Goal: Entertainment & Leisure: Consume media (video, audio)

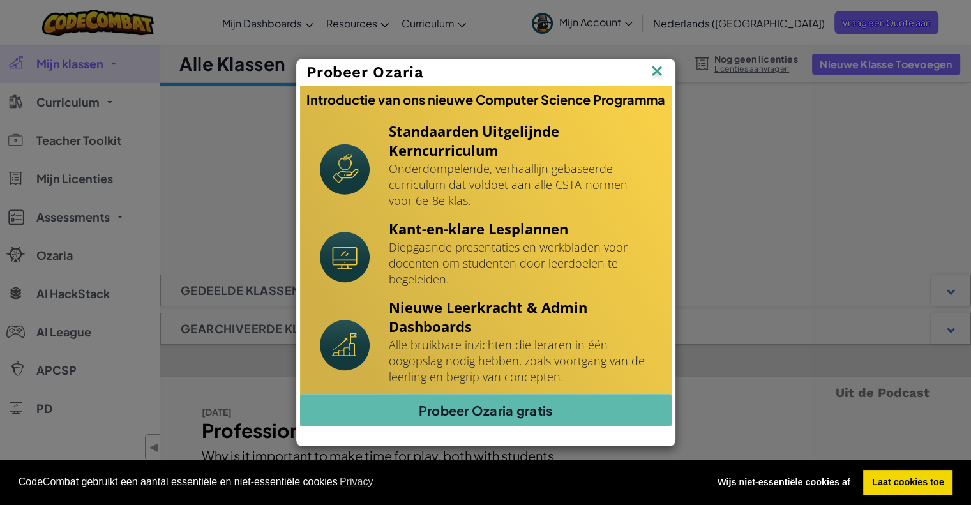
click at [0, 0] on img at bounding box center [0, 0] width 0 height 0
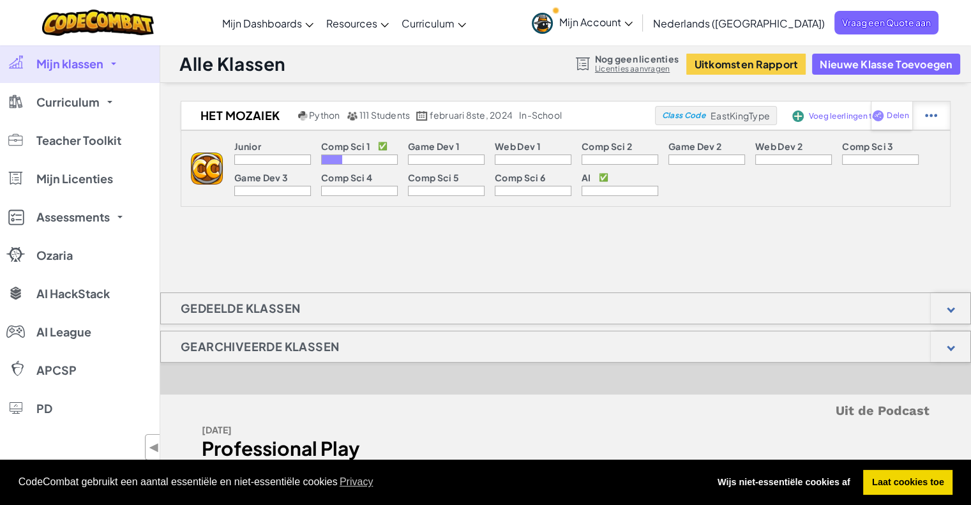
click at [929, 116] on img at bounding box center [931, 115] width 12 height 11
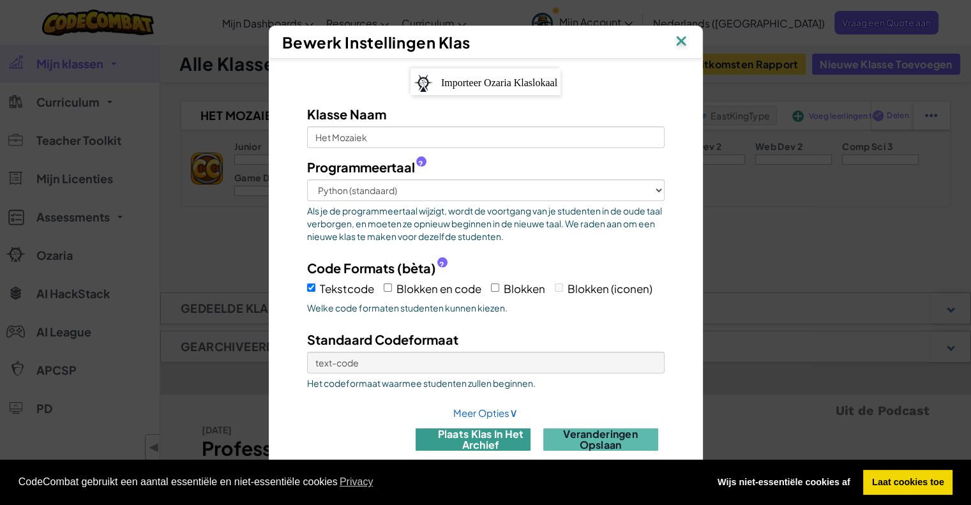
click at [514, 442] on button "plaats klas in het archief" at bounding box center [472, 439] width 115 height 22
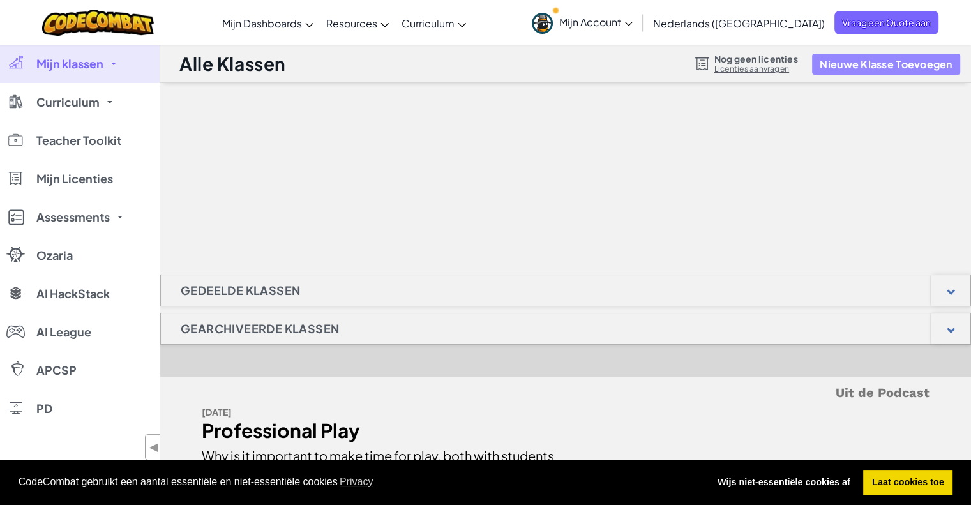
click at [907, 66] on button "Nieuwe Klasse Toevoegen" at bounding box center [885, 64] width 147 height 21
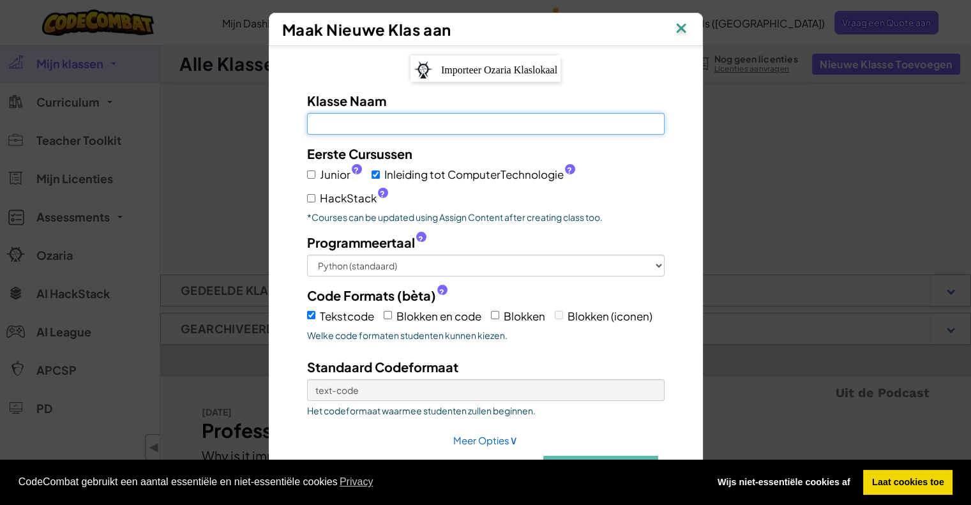
click at [370, 132] on input "Klasse Naam Veld is verplicht" at bounding box center [485, 124] width 357 height 22
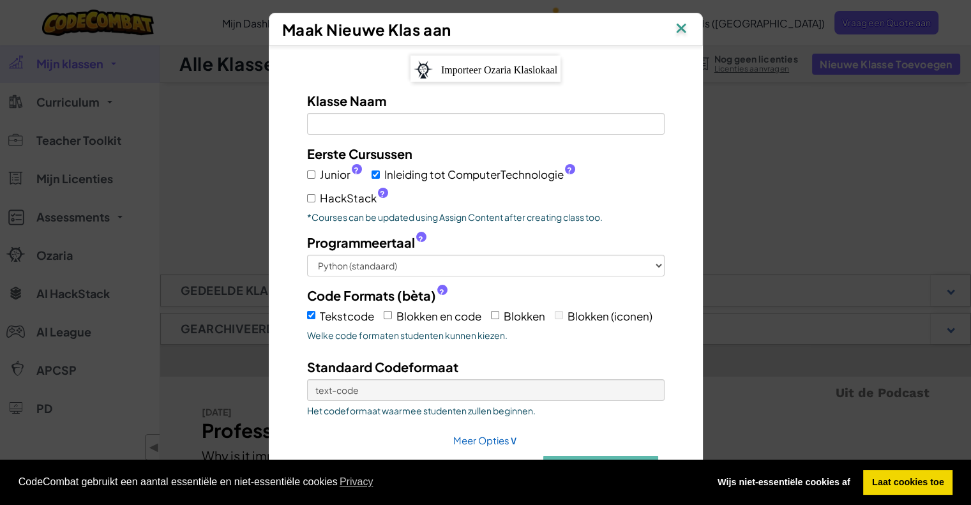
click at [680, 28] on img at bounding box center [681, 29] width 17 height 19
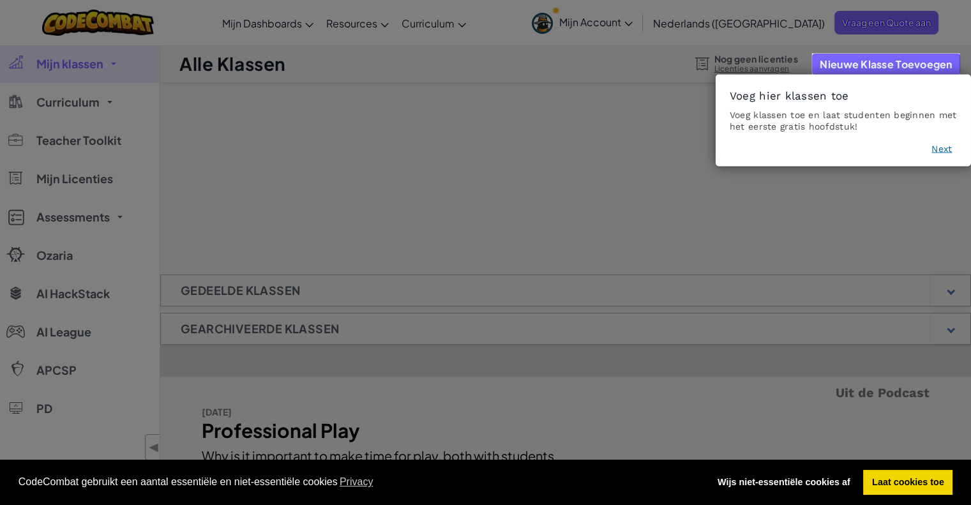
click at [933, 146] on button "Next" at bounding box center [941, 148] width 20 height 13
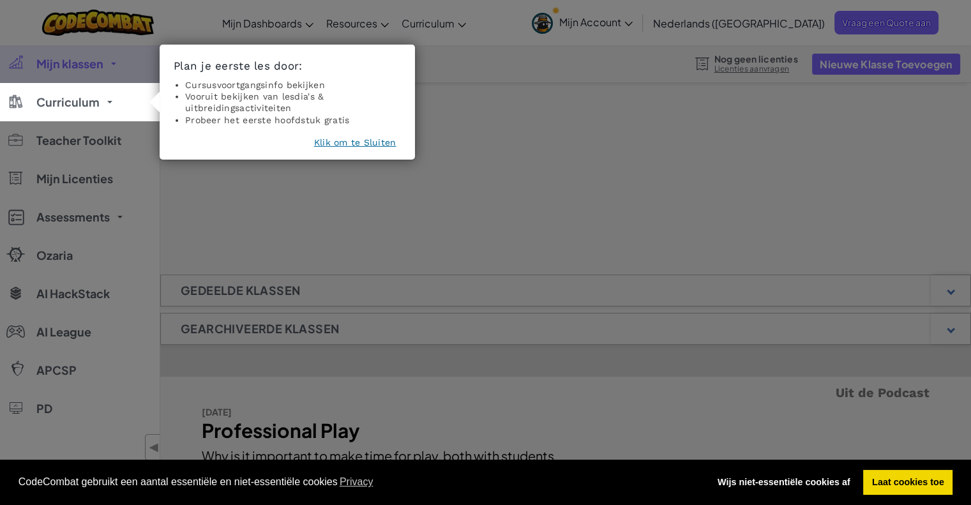
click at [347, 140] on button "Klik om te Sluiten" at bounding box center [355, 142] width 82 height 13
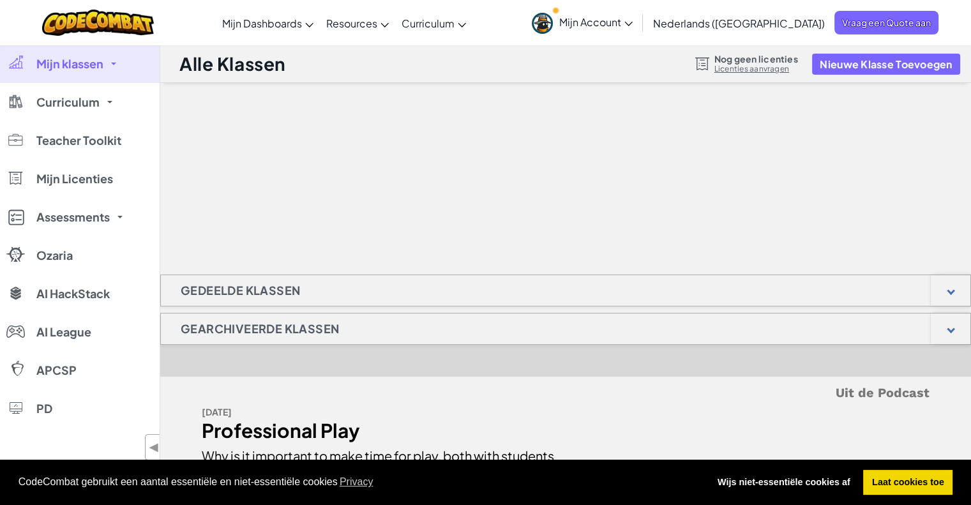
click at [402, 326] on div "Gearchiveerde Klassen" at bounding box center [565, 329] width 810 height 32
click at [959, 324] on div at bounding box center [950, 328] width 40 height 31
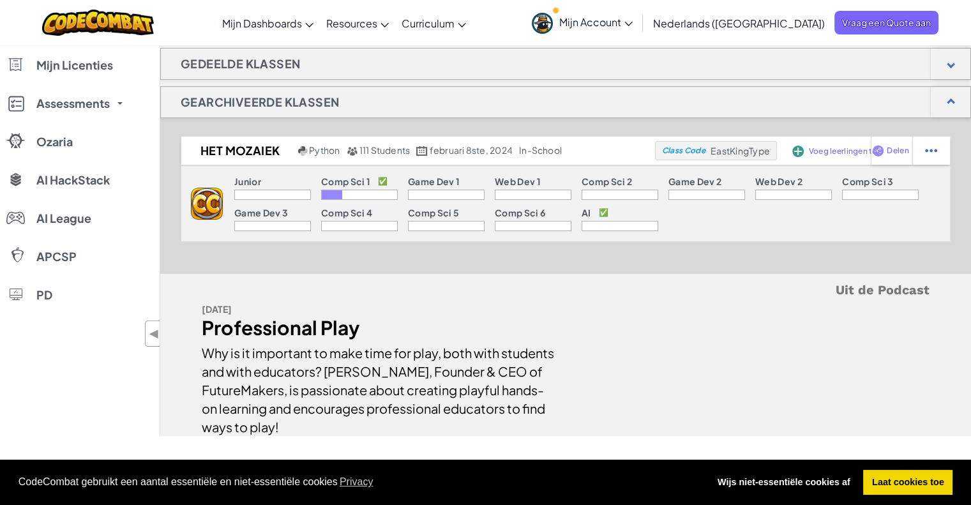
scroll to position [230, 0]
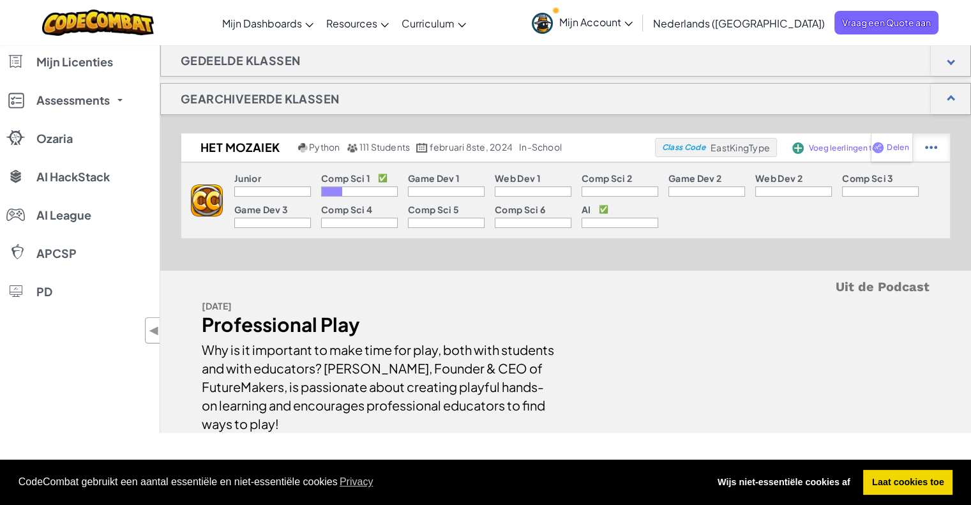
click at [922, 151] on div at bounding box center [931, 147] width 38 height 28
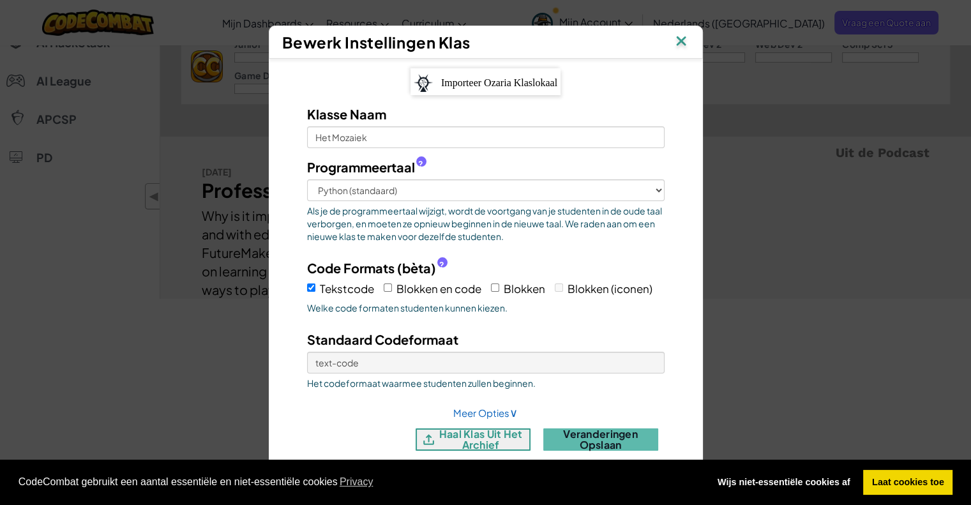
scroll to position [375, 0]
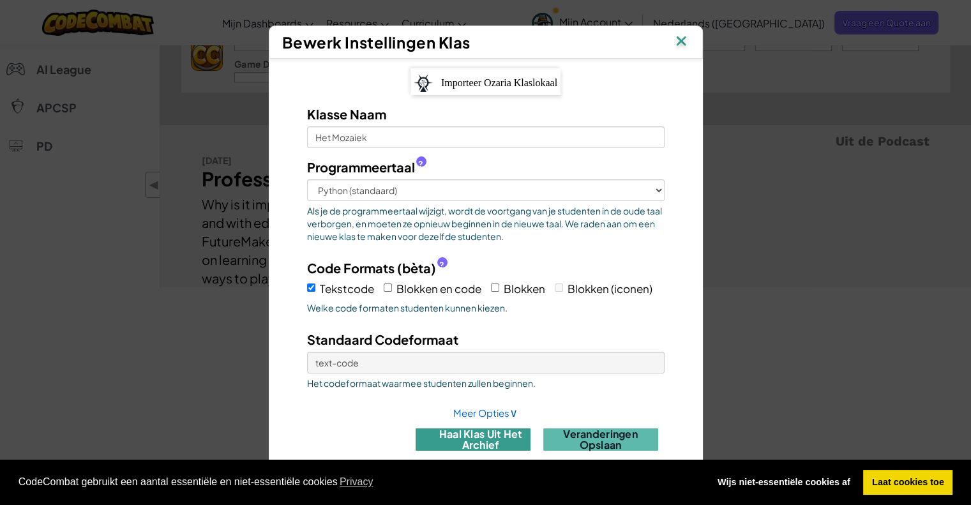
click at [465, 441] on button "haal klas uit het archief" at bounding box center [472, 439] width 115 height 22
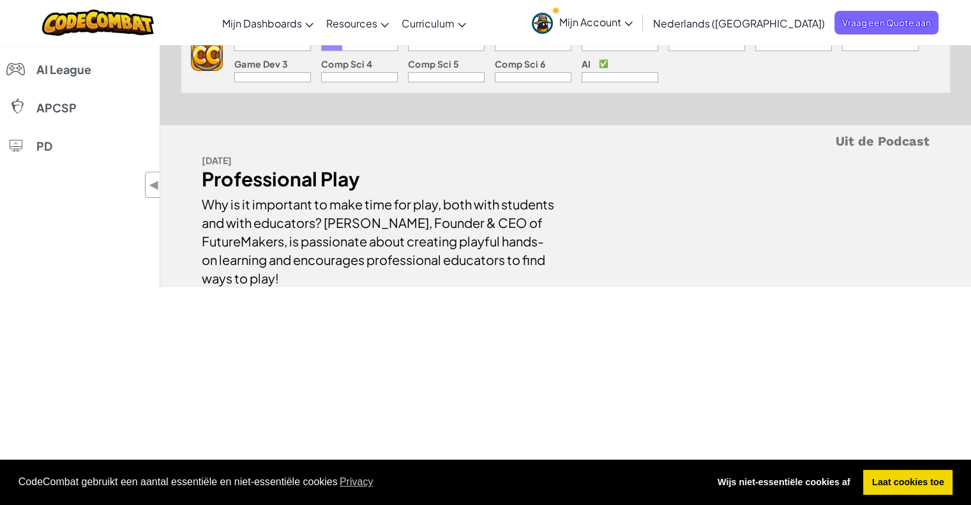
scroll to position [0, 0]
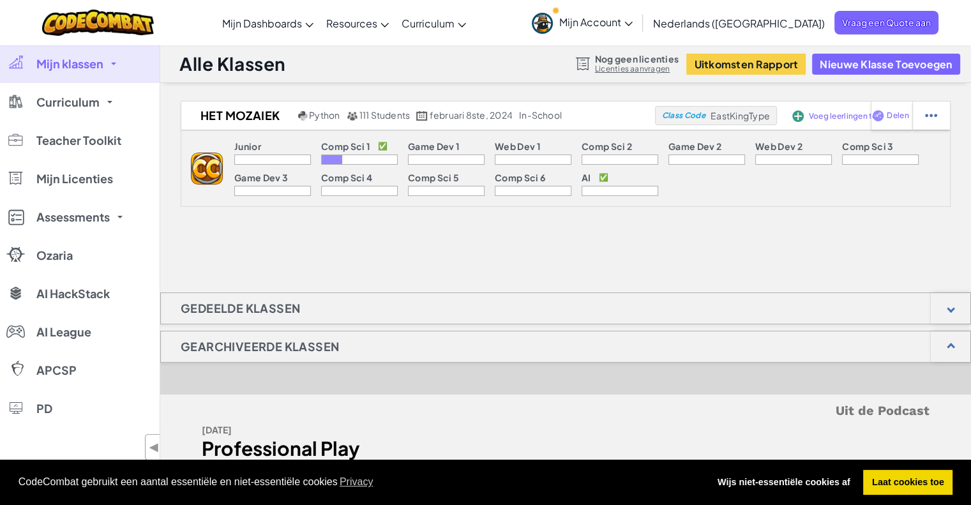
click at [632, 21] on span "Mijn Account" at bounding box center [595, 21] width 73 height 13
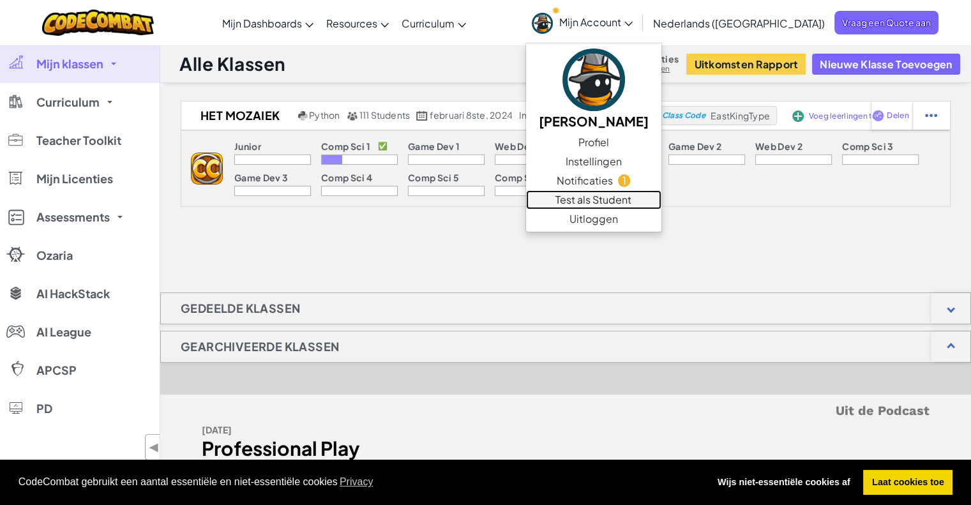
click at [601, 194] on link "Test als Student" at bounding box center [593, 199] width 135 height 19
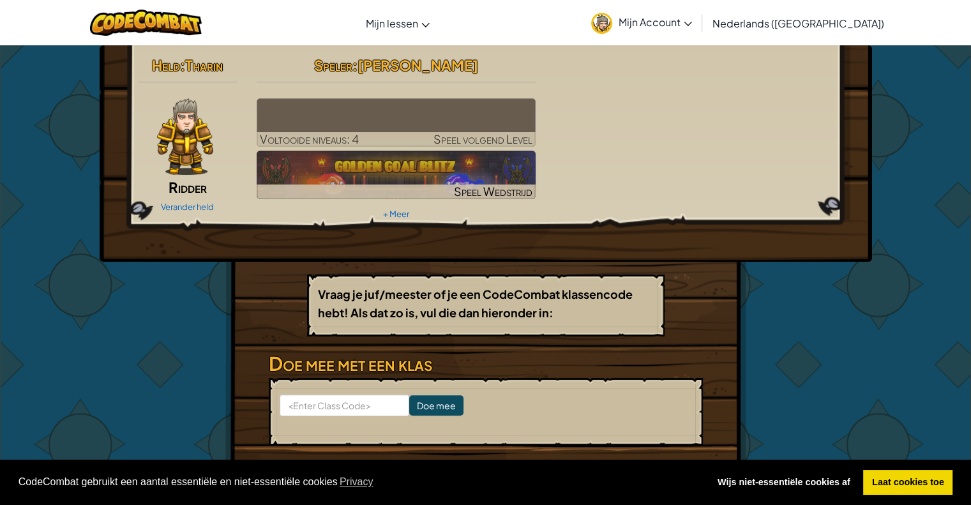
click at [391, 115] on img at bounding box center [396, 122] width 279 height 49
select select "nl-NL"
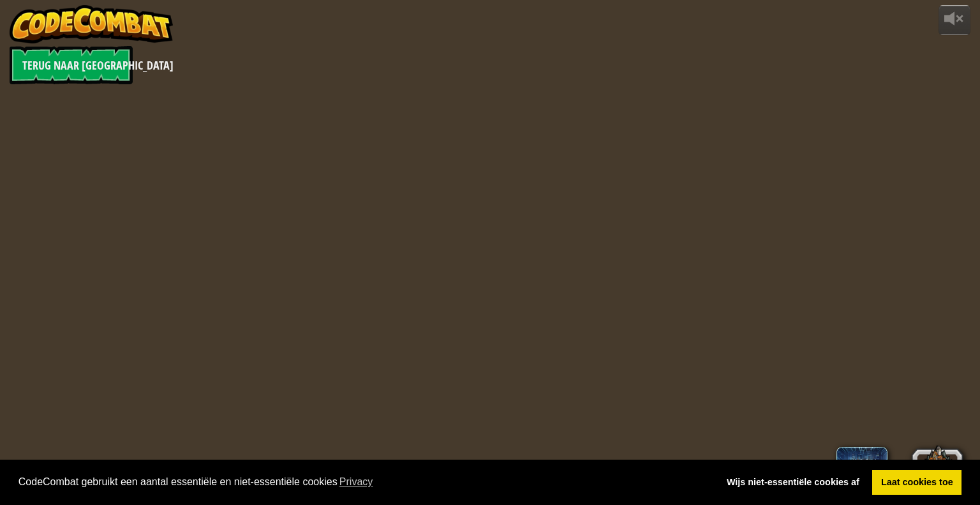
select select "nl-NL"
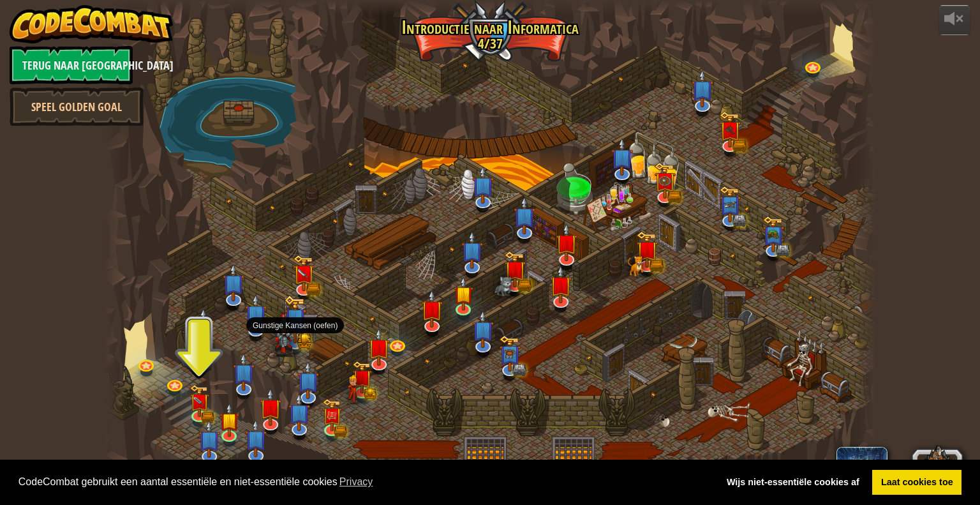
click at [283, 345] on img at bounding box center [284, 334] width 22 height 43
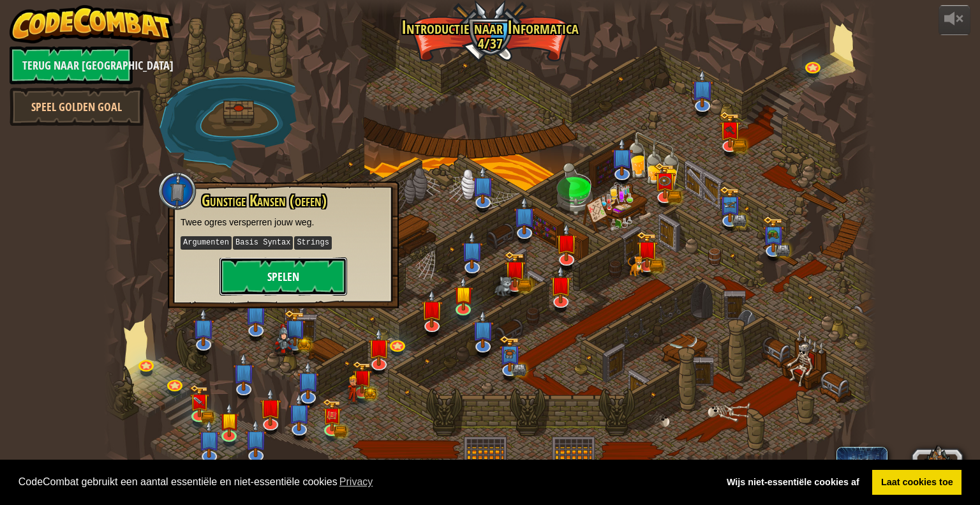
click at [291, 290] on button "Spelen" at bounding box center [284, 276] width 128 height 38
click at [310, 265] on button "Spelen" at bounding box center [284, 276] width 128 height 38
click at [916, 477] on link "Laat cookies toe" at bounding box center [916, 483] width 89 height 26
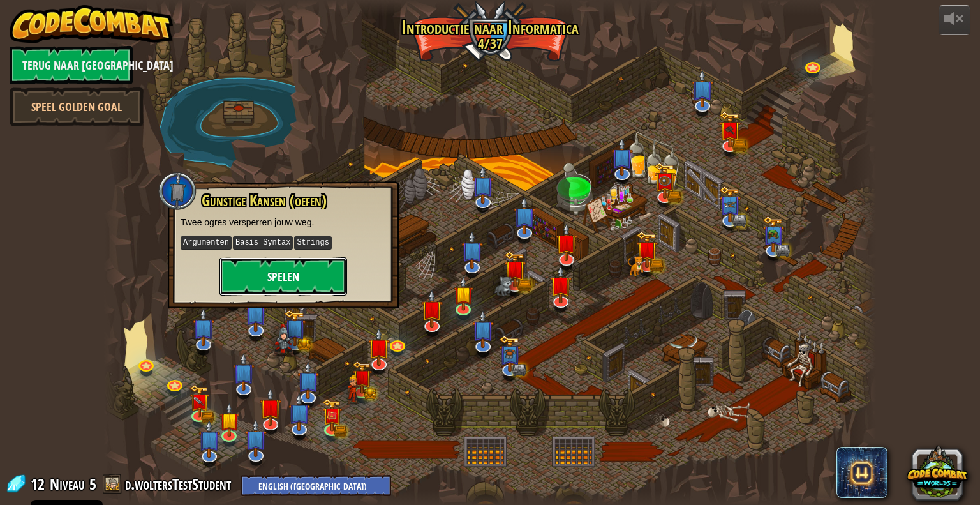
click at [280, 270] on button "Spelen" at bounding box center [284, 276] width 128 height 38
click at [284, 273] on button "Spelen" at bounding box center [284, 276] width 128 height 38
click at [457, 301] on img at bounding box center [464, 285] width 20 height 45
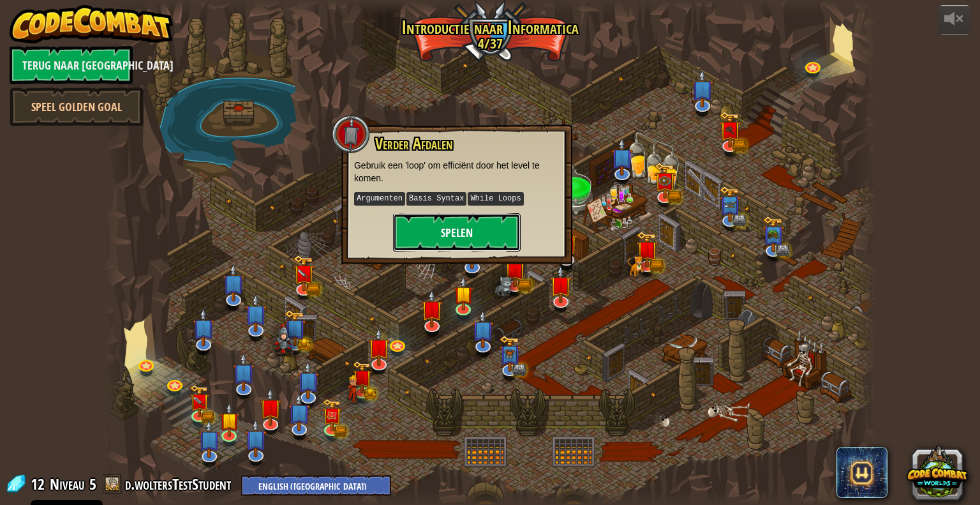
click at [470, 221] on button "Spelen" at bounding box center [457, 232] width 128 height 38
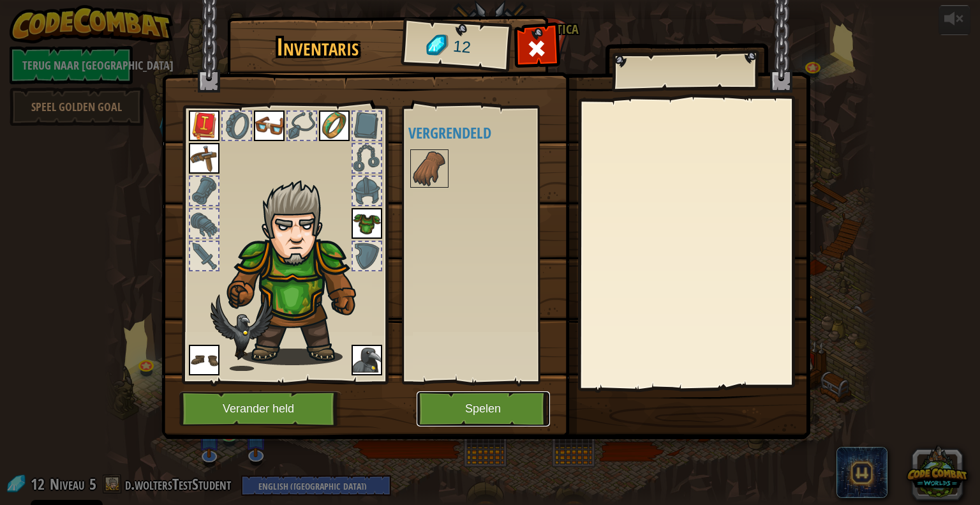
click at [480, 411] on button "Spelen" at bounding box center [483, 408] width 133 height 35
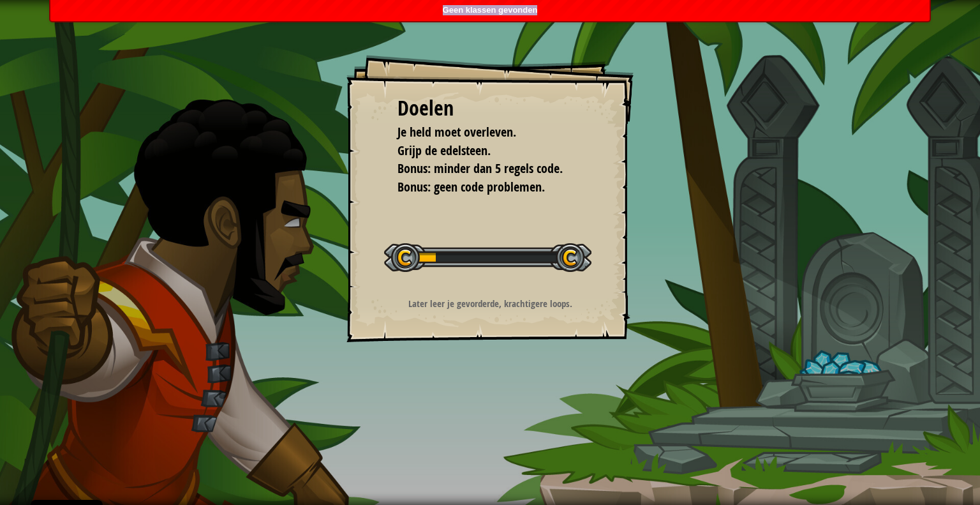
drag, startPoint x: 535, startPoint y: 7, endPoint x: 421, endPoint y: 30, distance: 117.1
click at [421, 0] on body "Cookie Policy CodeCombat gebruikt een aantal essentiële en niet-essentiële cook…" at bounding box center [490, 0] width 980 height 0
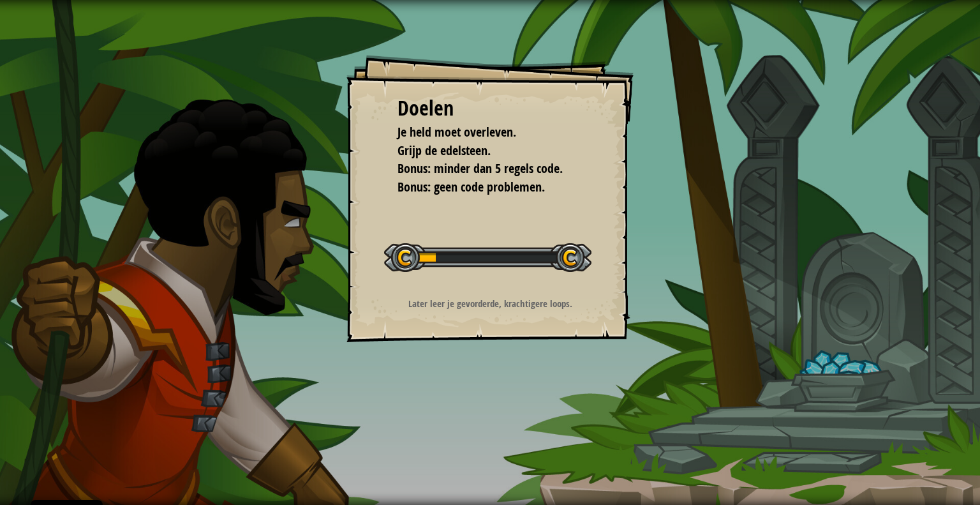
select select "nl-NL"
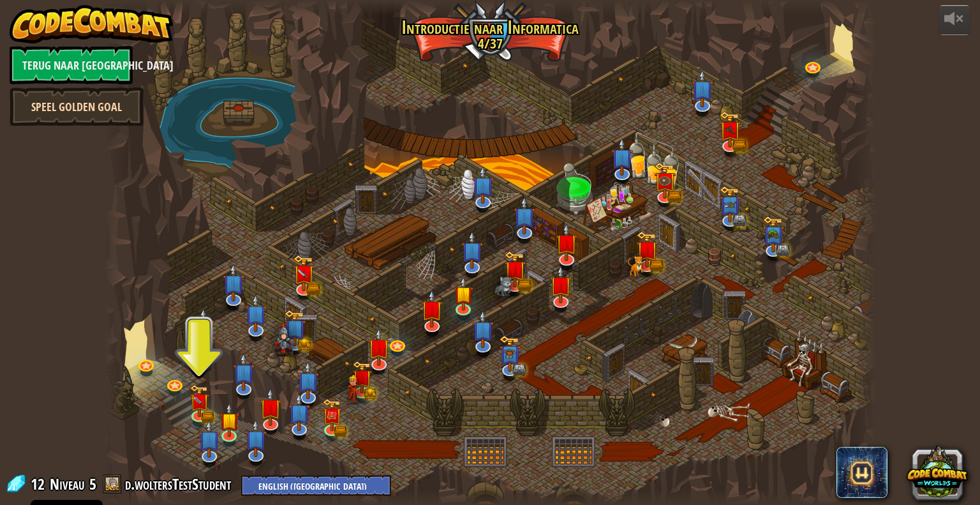
click at [58, 96] on link "Speel Golden Goal" at bounding box center [77, 106] width 134 height 38
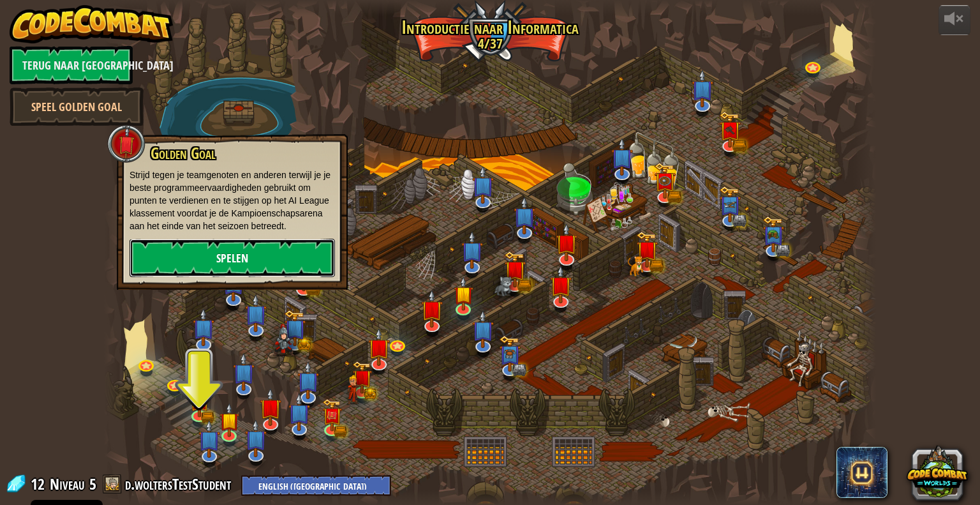
click at [224, 267] on link "Spelen" at bounding box center [232, 258] width 205 height 38
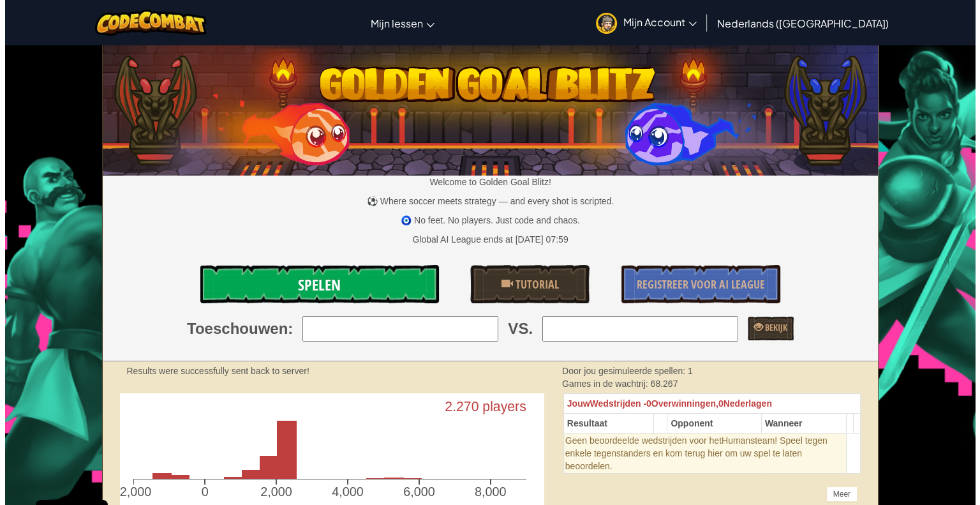
scroll to position [17, 0]
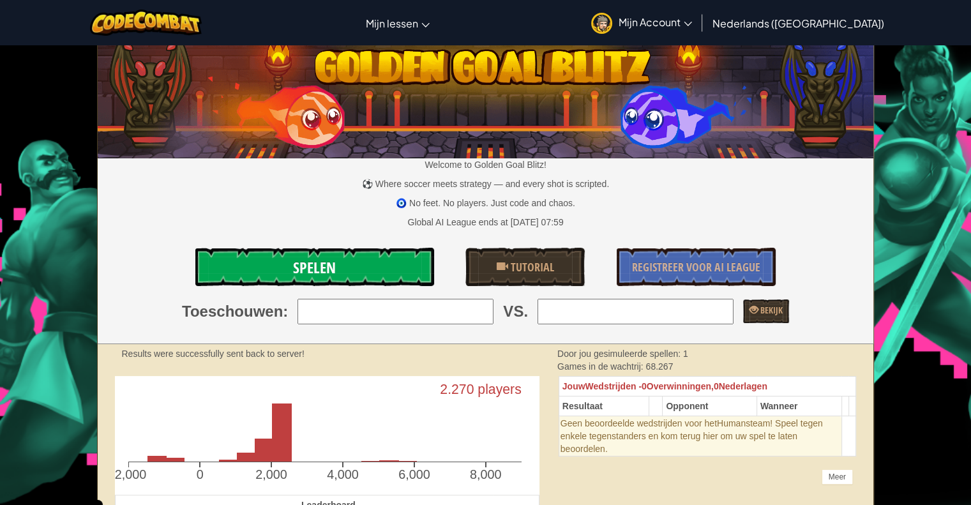
click at [303, 271] on span "Spelen" at bounding box center [314, 267] width 43 height 20
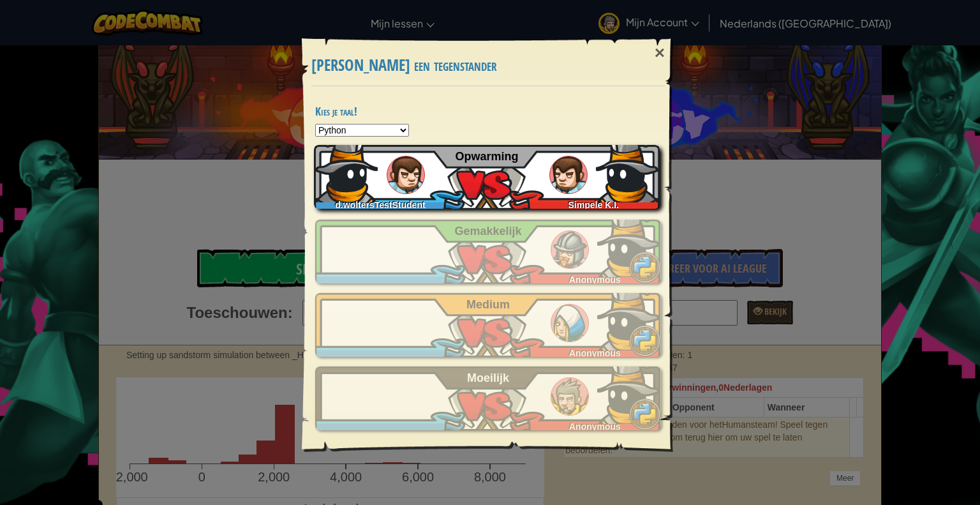
click at [453, 173] on div "d.woltersTestStudent Simpele K.I. Opwarming" at bounding box center [487, 177] width 346 height 64
